Goal: Navigation & Orientation: Find specific page/section

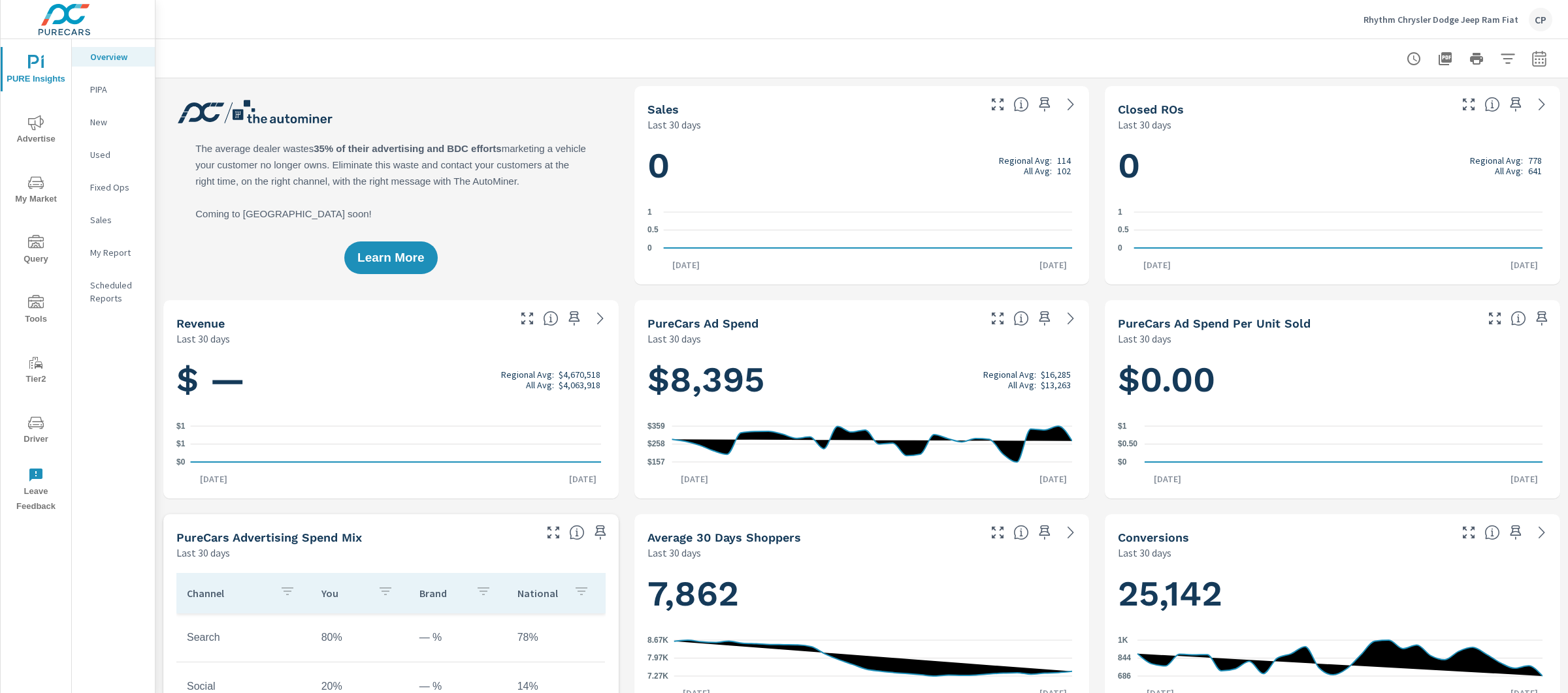
scroll to position [1, 0]
click at [1437, 23] on p "Rhythm Chrysler Dodge Jeep Ram Fiat" at bounding box center [1441, 20] width 155 height 11
click at [1437, 23] on body "PURE Insights Advertise My Market Query Tools Tier2 Driver Leave Feedback Overv…" at bounding box center [784, 346] width 1568 height 693
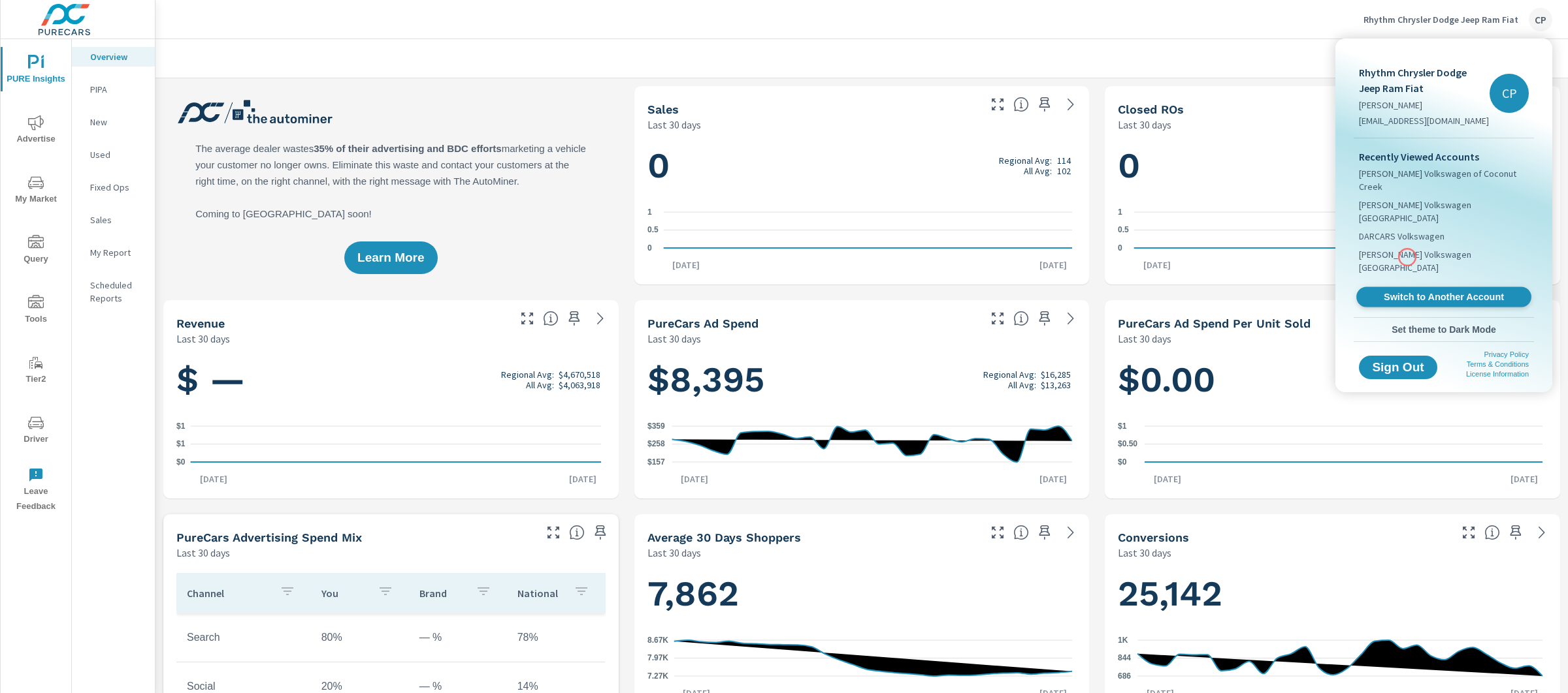
click at [1407, 291] on span "Switch to Another Account" at bounding box center [1443, 297] width 160 height 12
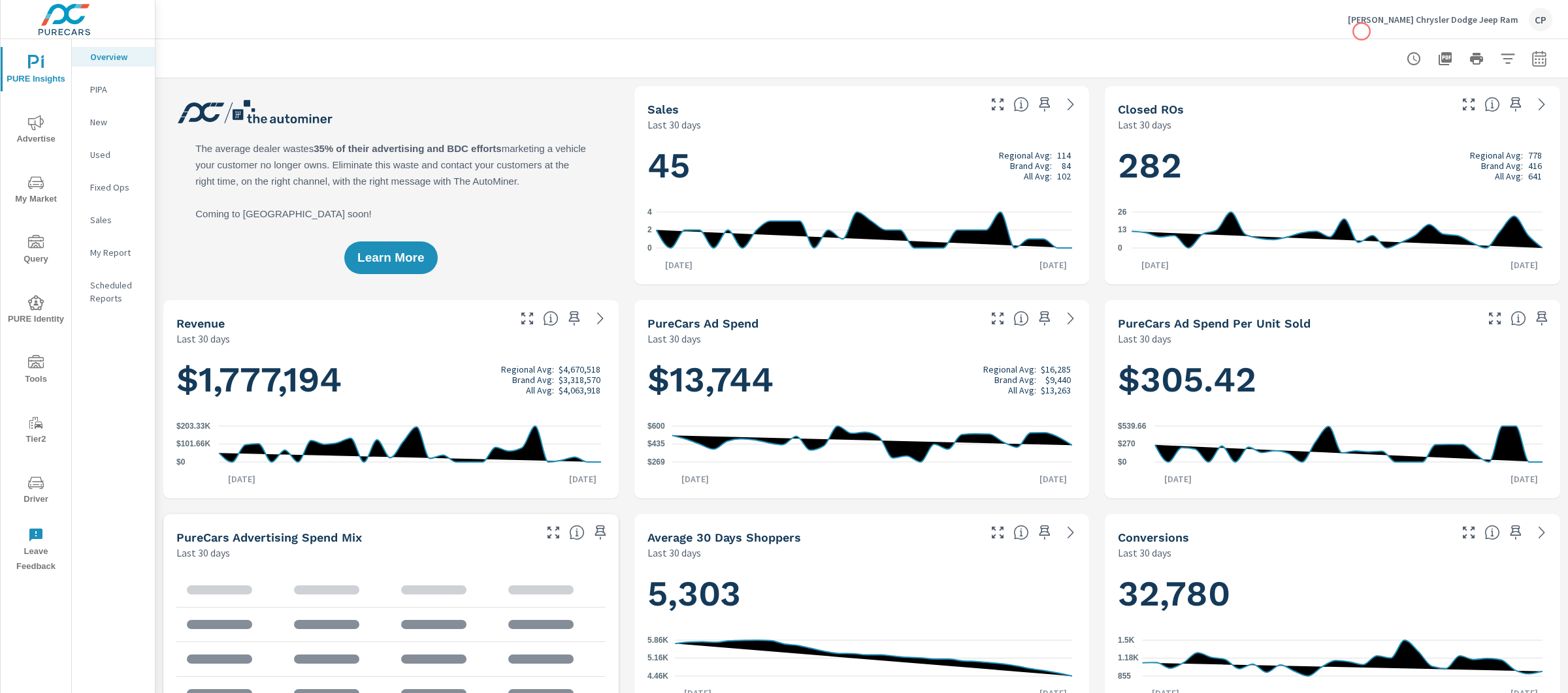
click at [1383, 28] on div "Steve Jones Chrysler Dodge Jeep Ram CP" at bounding box center [1449, 19] width 205 height 24
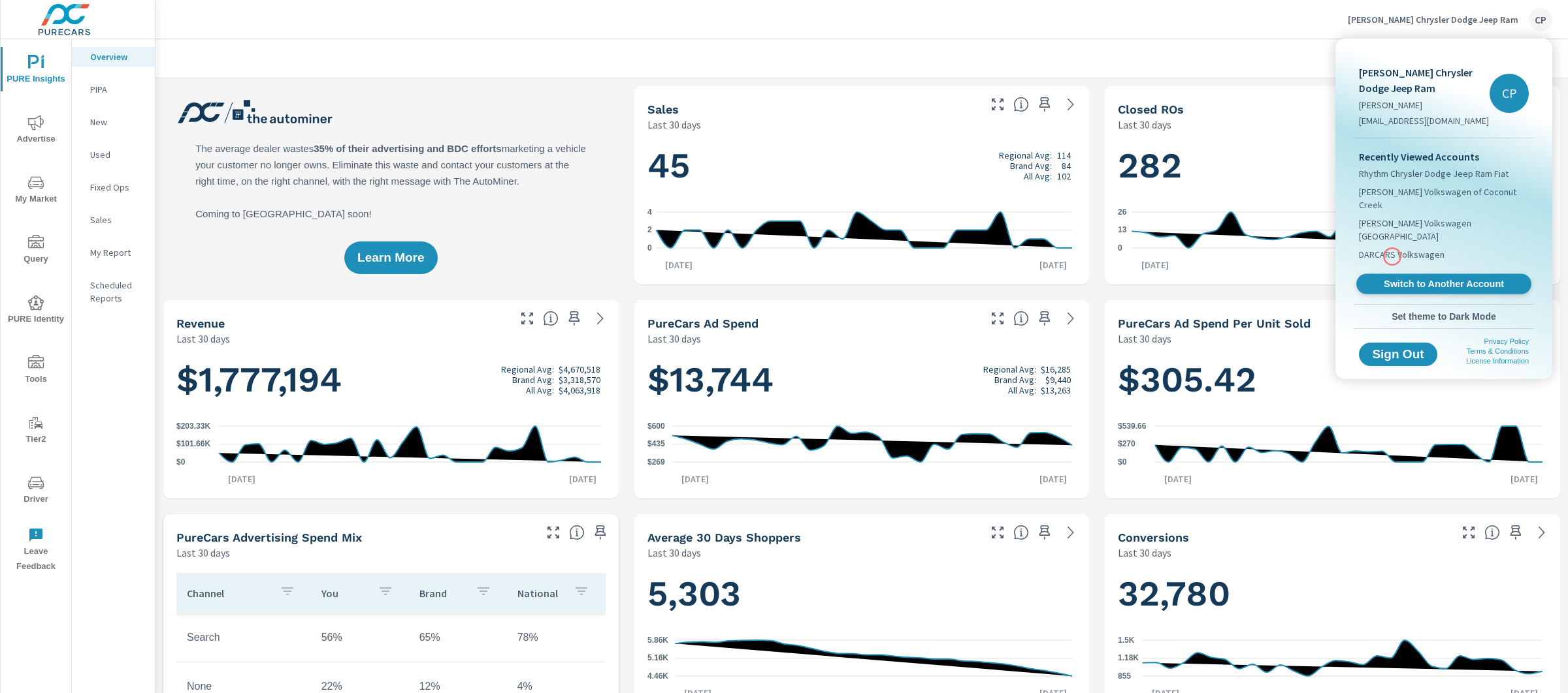
scroll to position [1, 0]
click at [1400, 278] on span "Switch to Another Account" at bounding box center [1443, 284] width 160 height 12
